Goal: Task Accomplishment & Management: Use online tool/utility

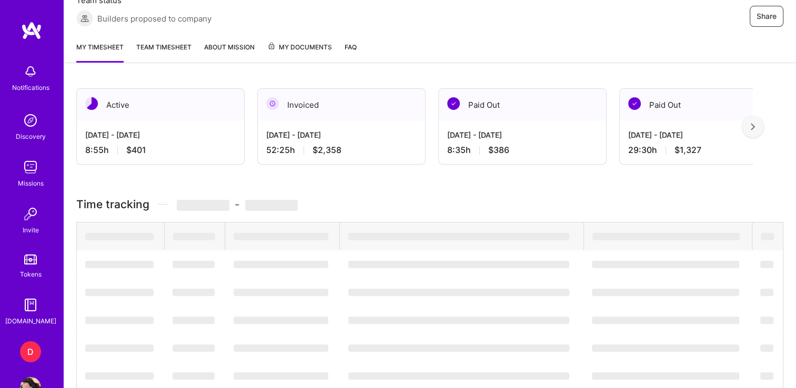
scroll to position [211, 0]
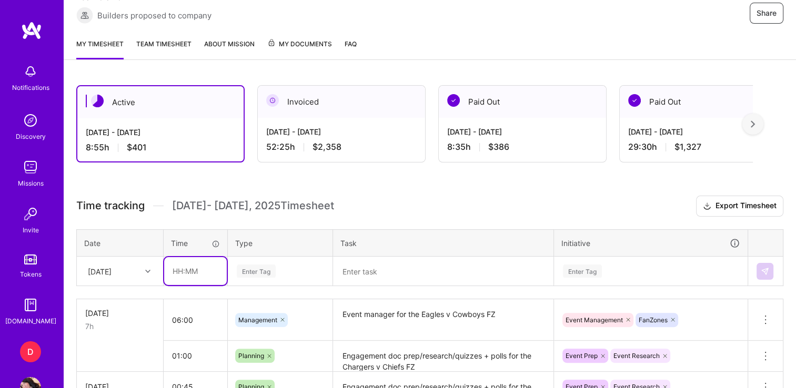
click at [177, 266] on input "text" at bounding box center [195, 271] width 63 height 28
type input "05:00"
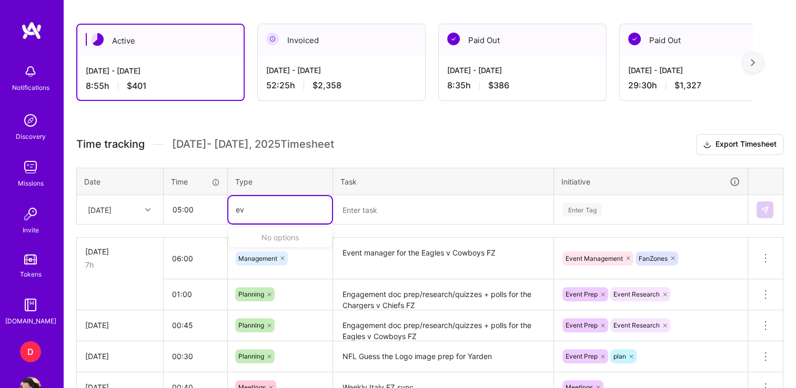
type input "e"
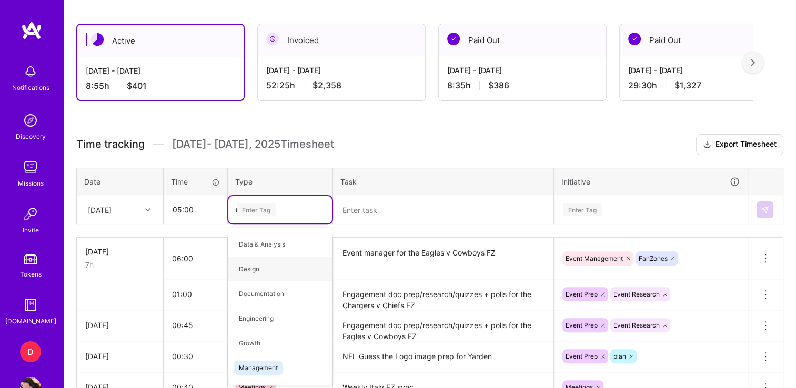
type input "ma"
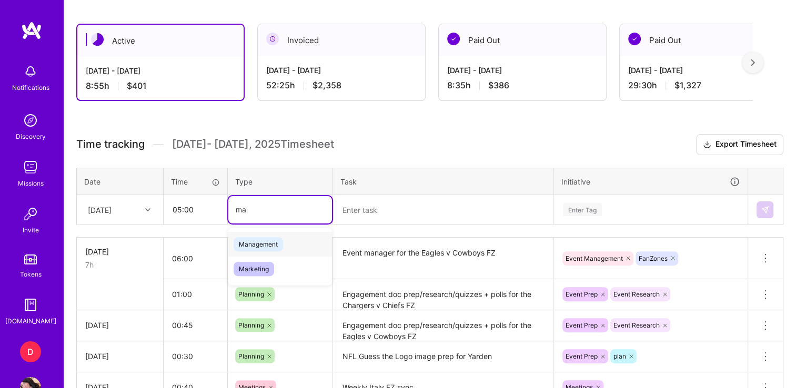
click at [257, 245] on span "Management" at bounding box center [258, 244] width 49 height 14
click at [373, 208] on textarea at bounding box center [443, 209] width 218 height 27
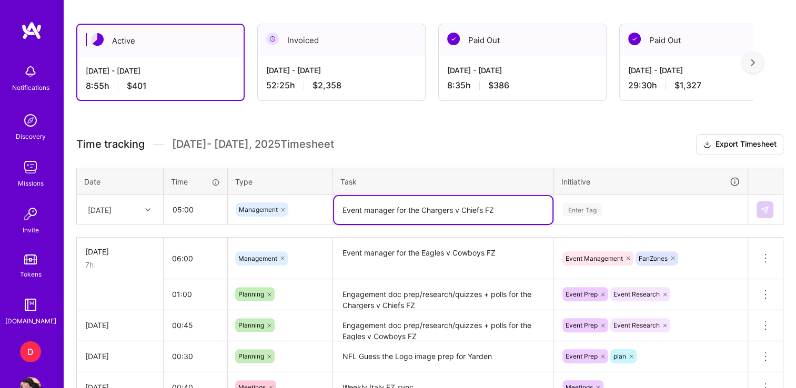
type textarea "Event manager for the Chargers v Chiefs FZ"
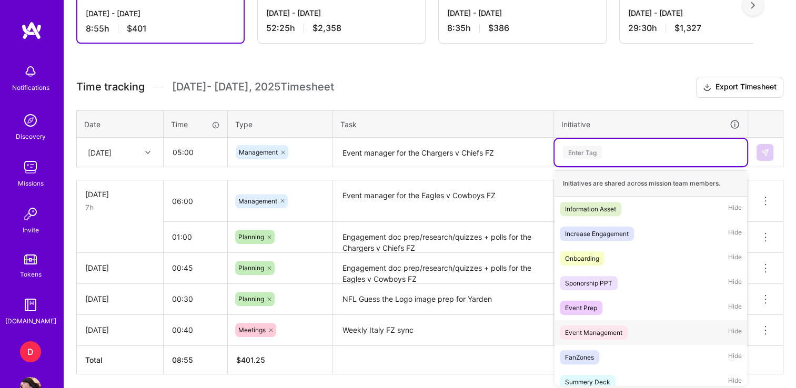
click at [584, 334] on div "Event Management" at bounding box center [593, 332] width 57 height 11
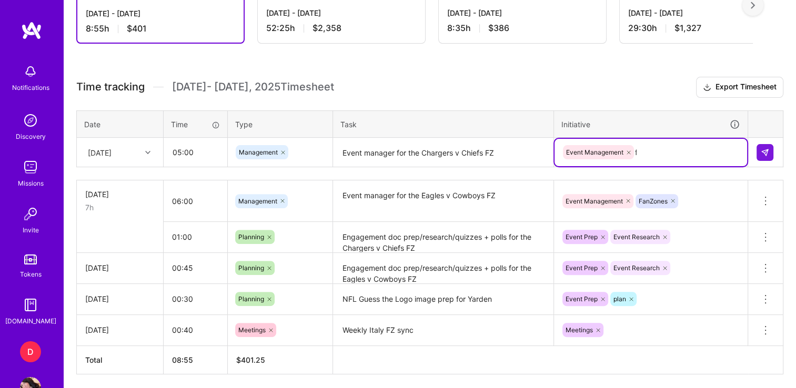
type input "fa"
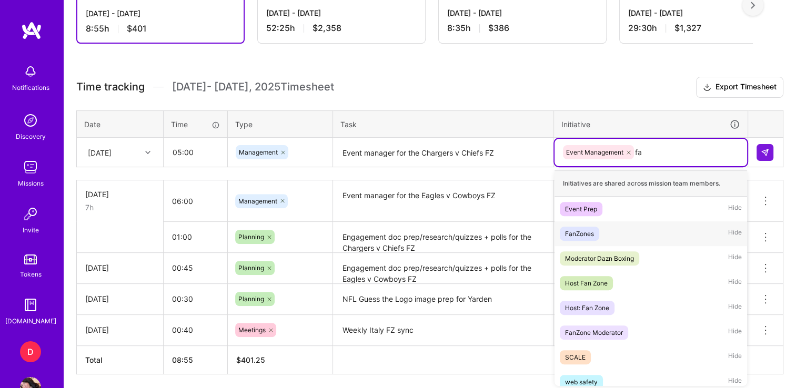
click at [586, 228] on div "FanZones" at bounding box center [579, 233] width 29 height 11
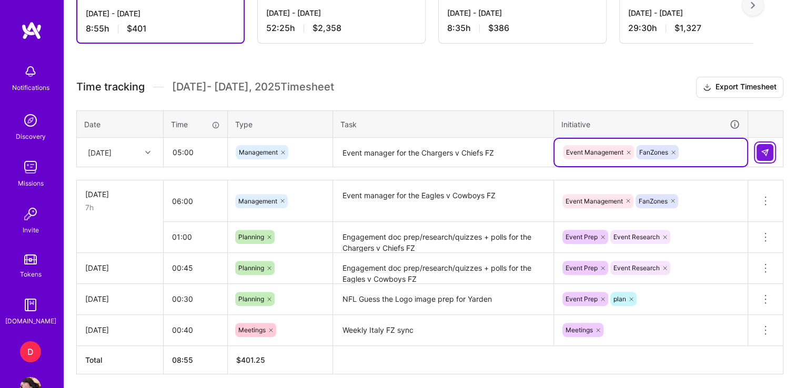
click at [760, 151] on button at bounding box center [764, 152] width 17 height 17
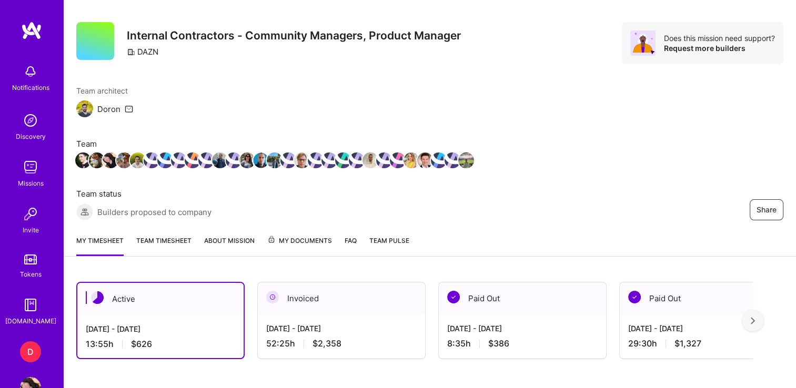
scroll to position [0, 0]
